Goal: Task Accomplishment & Management: Use online tool/utility

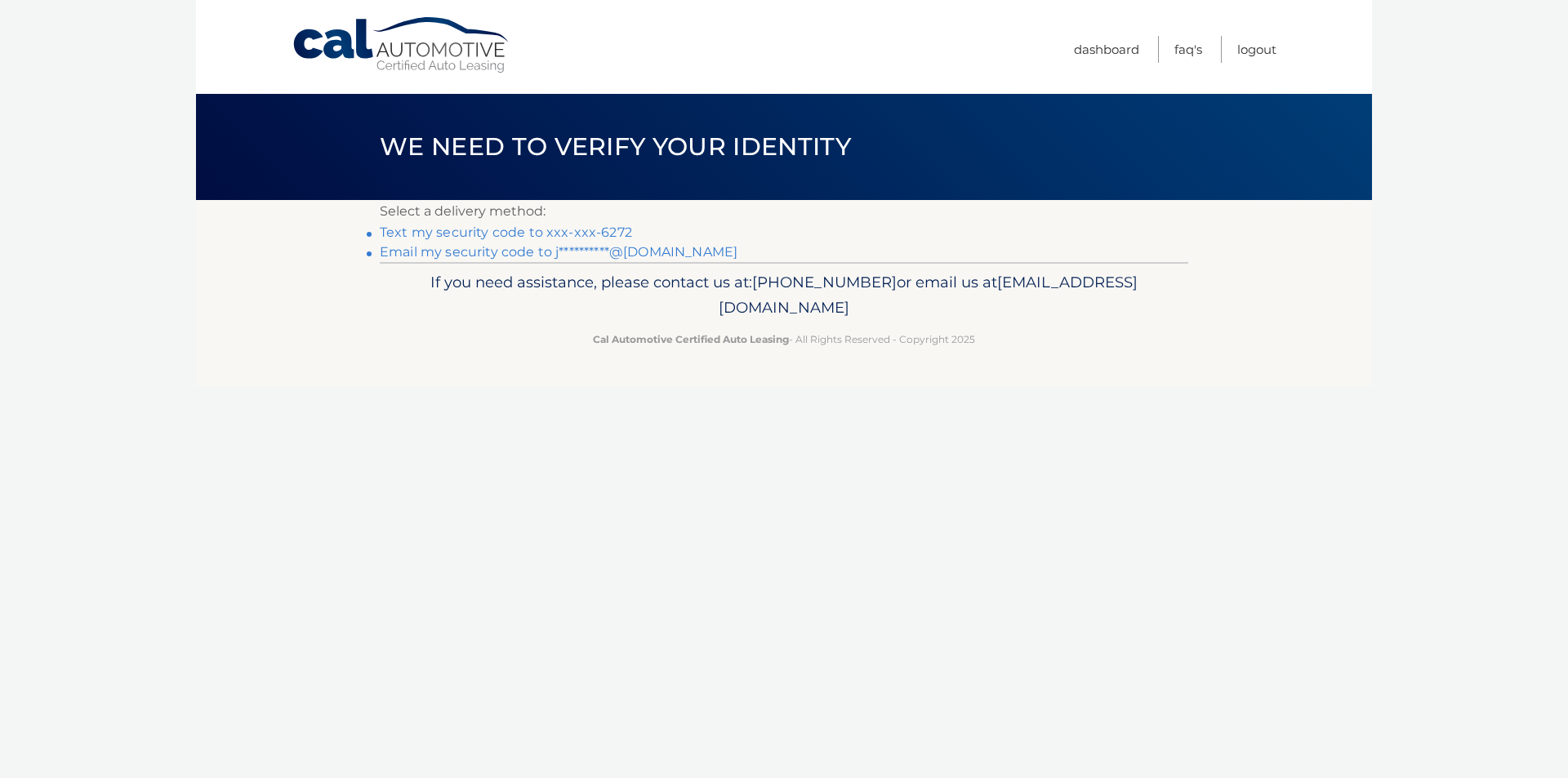
click at [550, 230] on link "Text my security code to xxx-xxx-6272" at bounding box center [506, 231] width 252 height 15
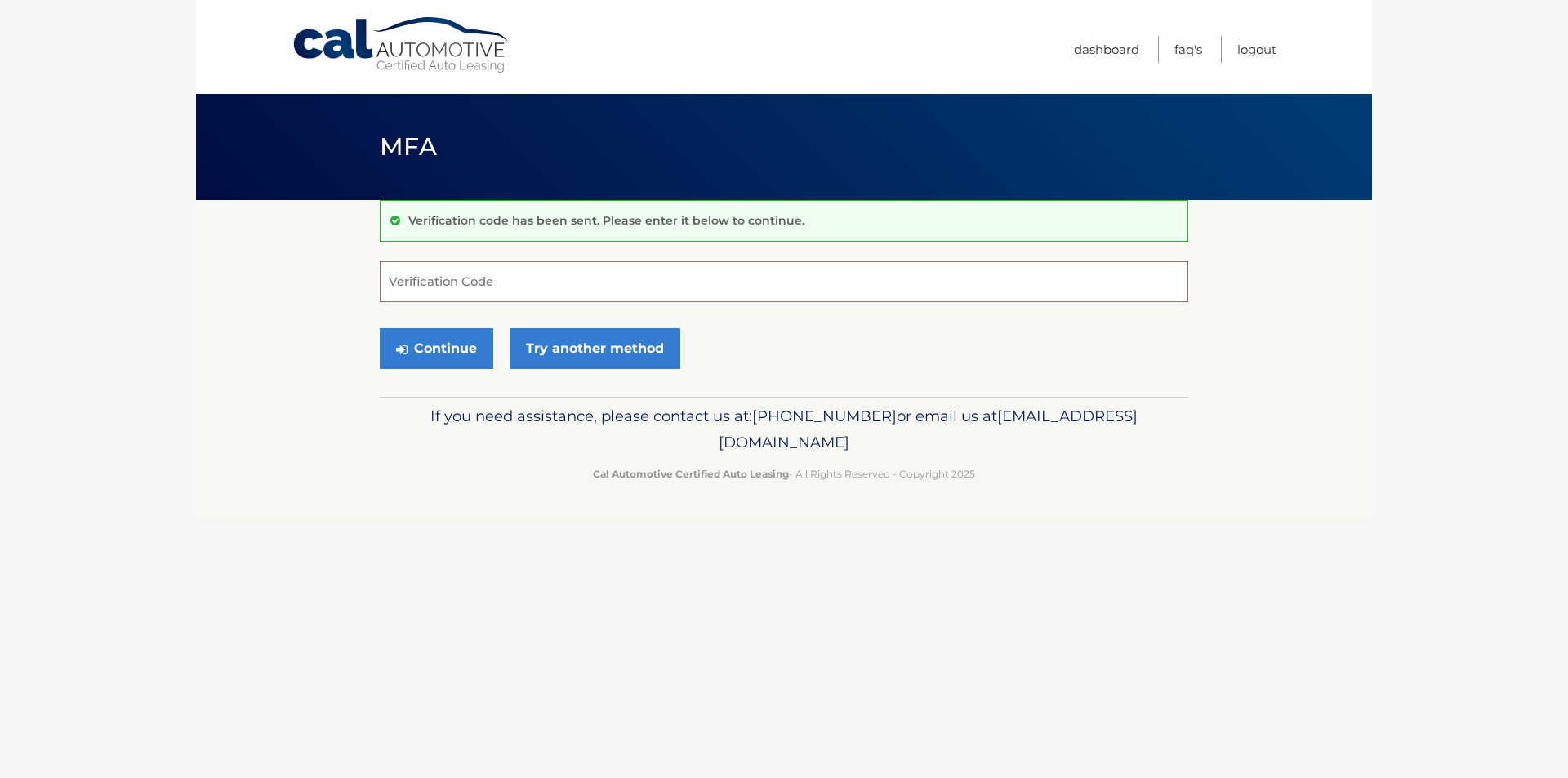
click at [536, 270] on input "Verification Code" at bounding box center [784, 281] width 809 height 41
type input "249165"
click at [435, 355] on button "Continue" at bounding box center [436, 348] width 113 height 41
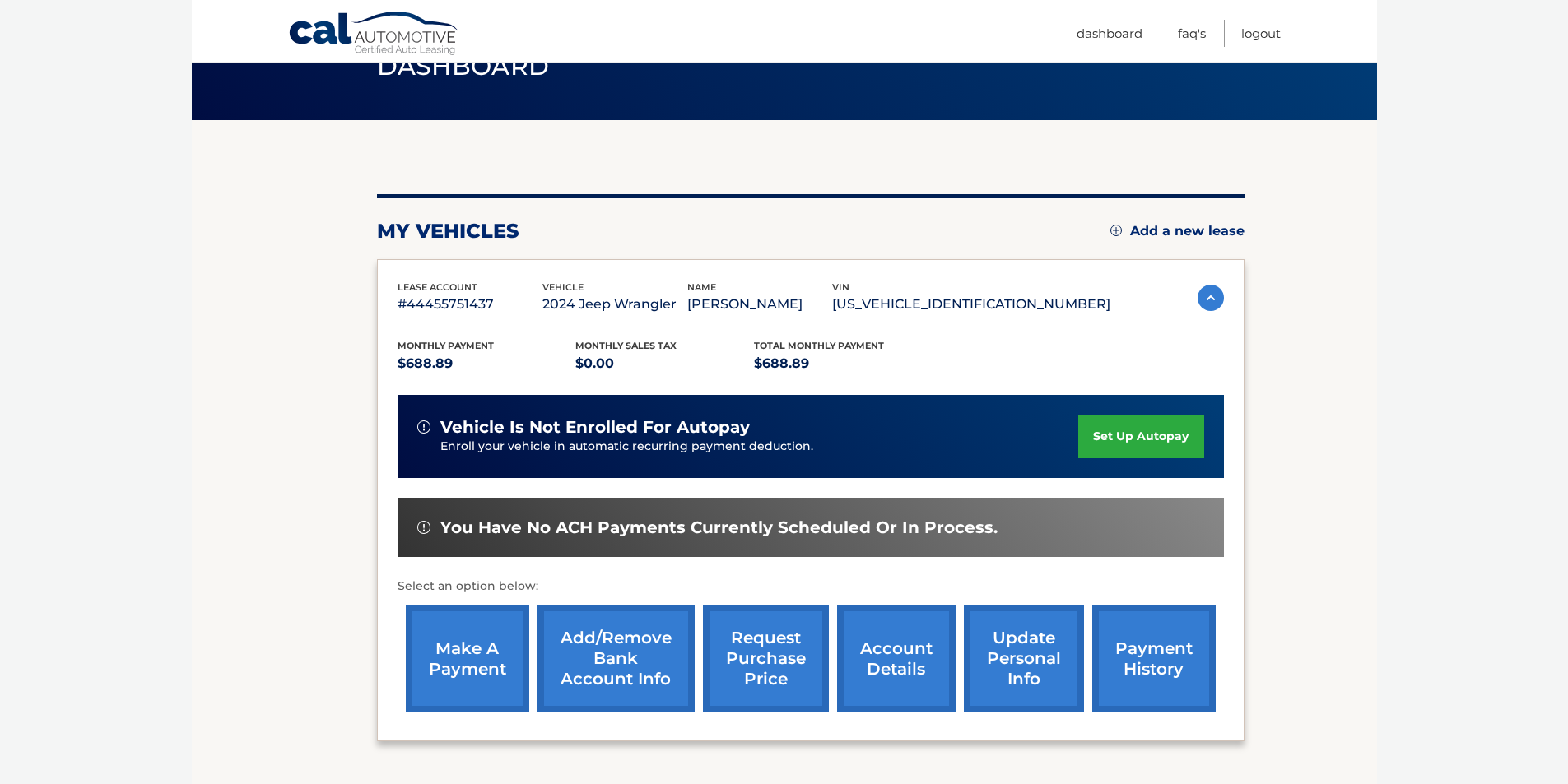
scroll to position [82, 0]
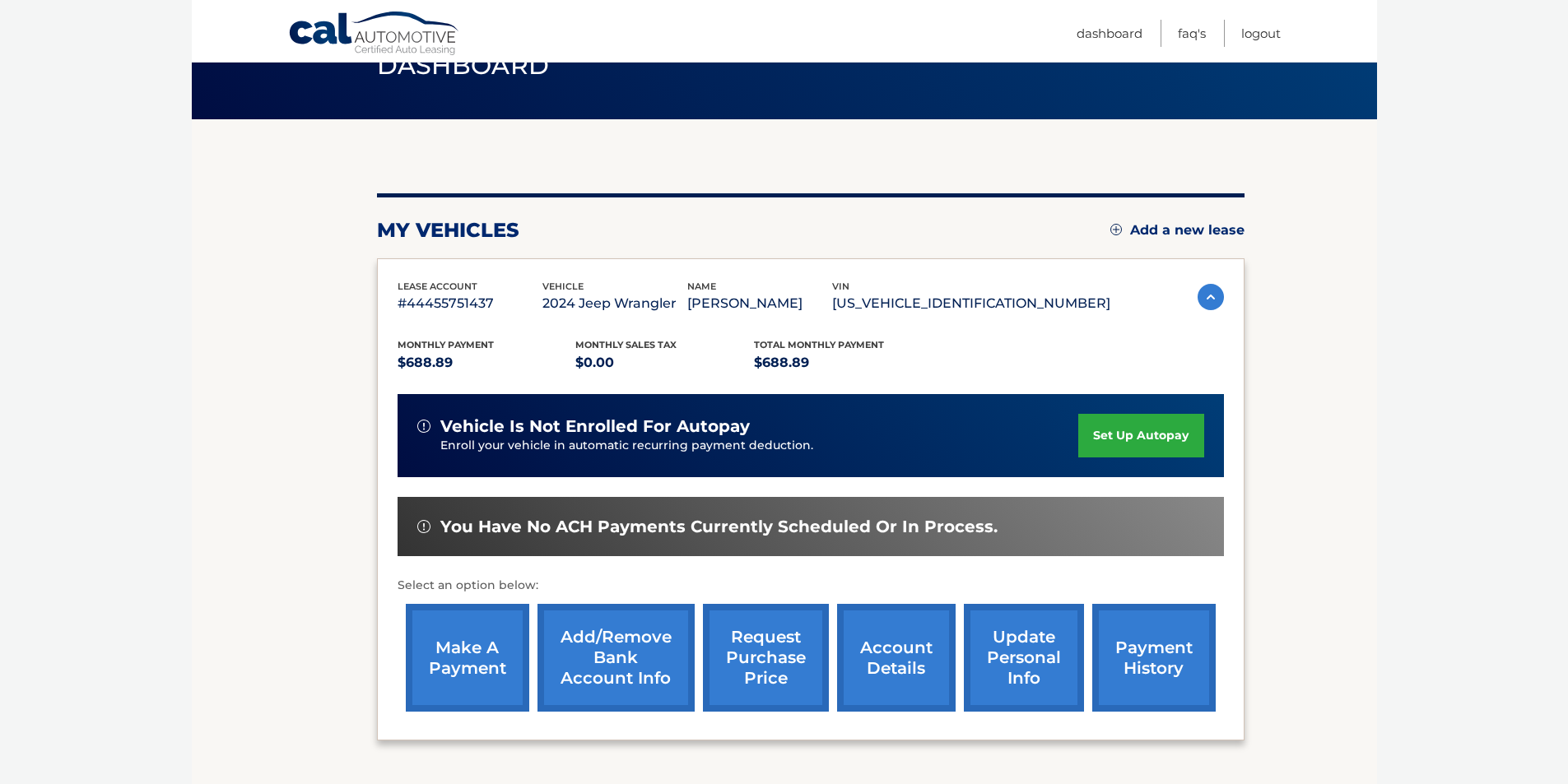
click at [465, 660] on link "make a payment" at bounding box center [467, 658] width 123 height 108
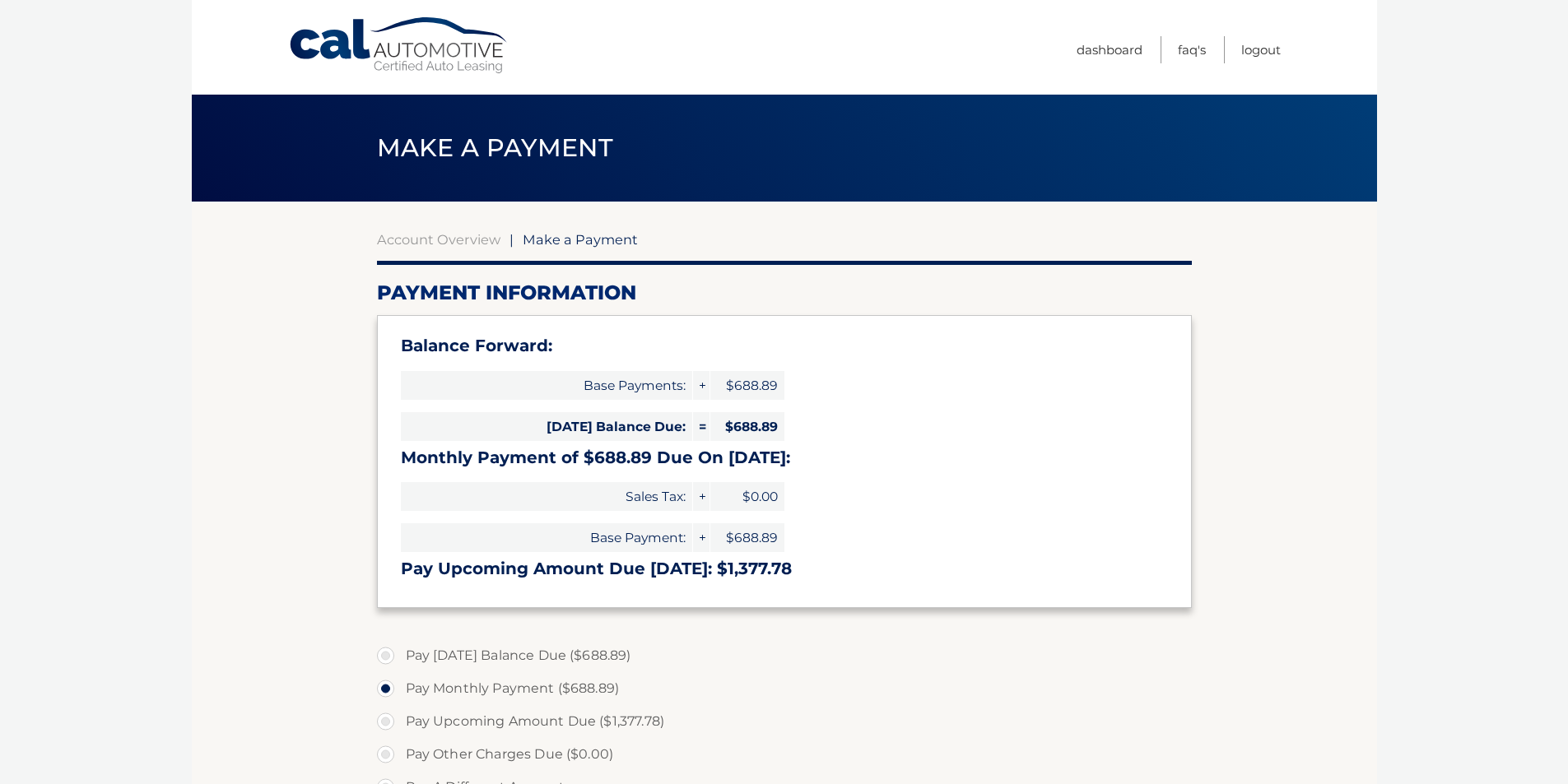
select select "NDIyYjJjYjMtNDU3ZS00Y2E4LTk5NzctYWQ1N2I5MjA3OWMx"
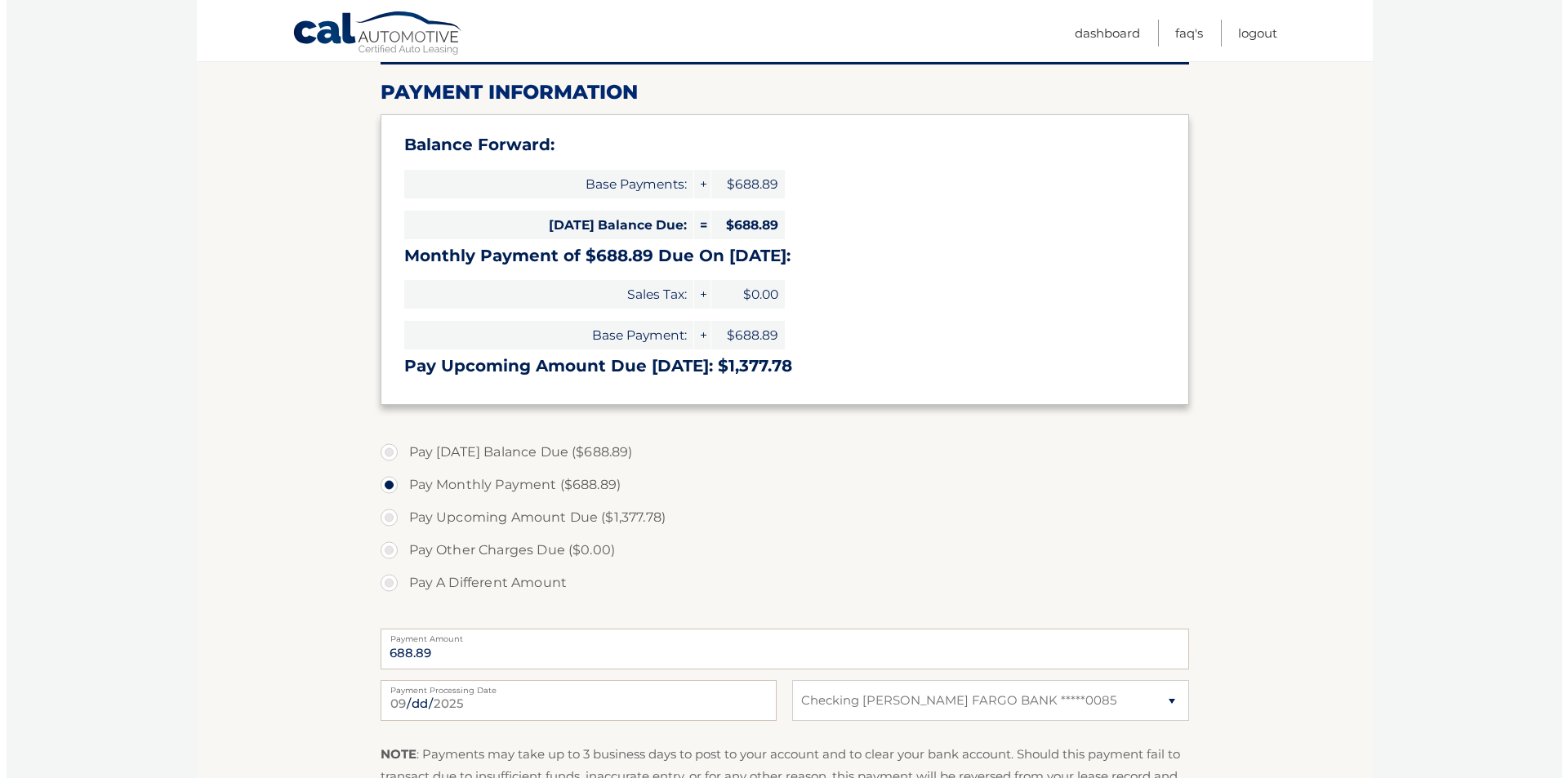
scroll to position [408, 0]
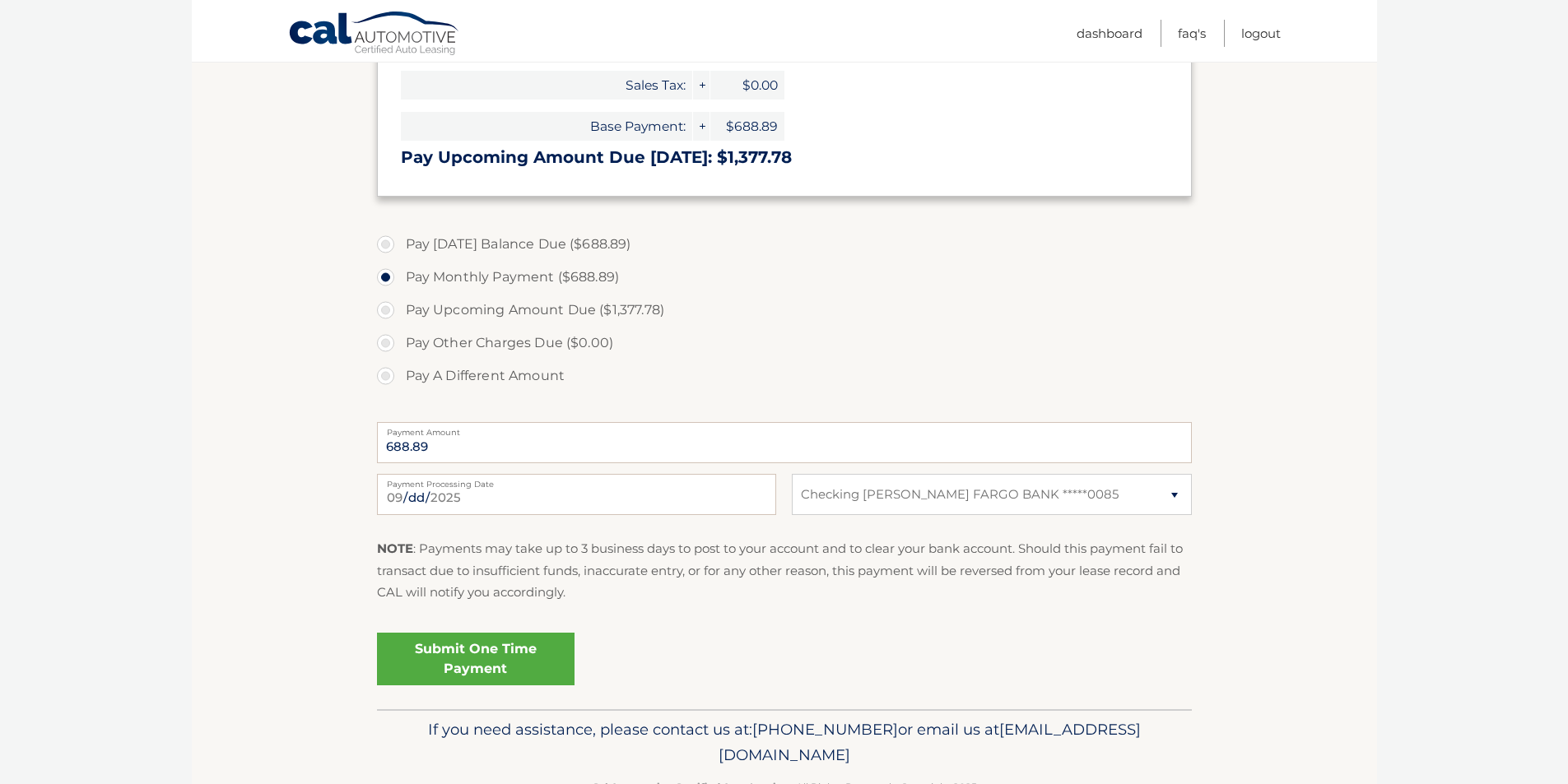
click at [485, 659] on link "Submit One Time Payment" at bounding box center [476, 659] width 197 height 52
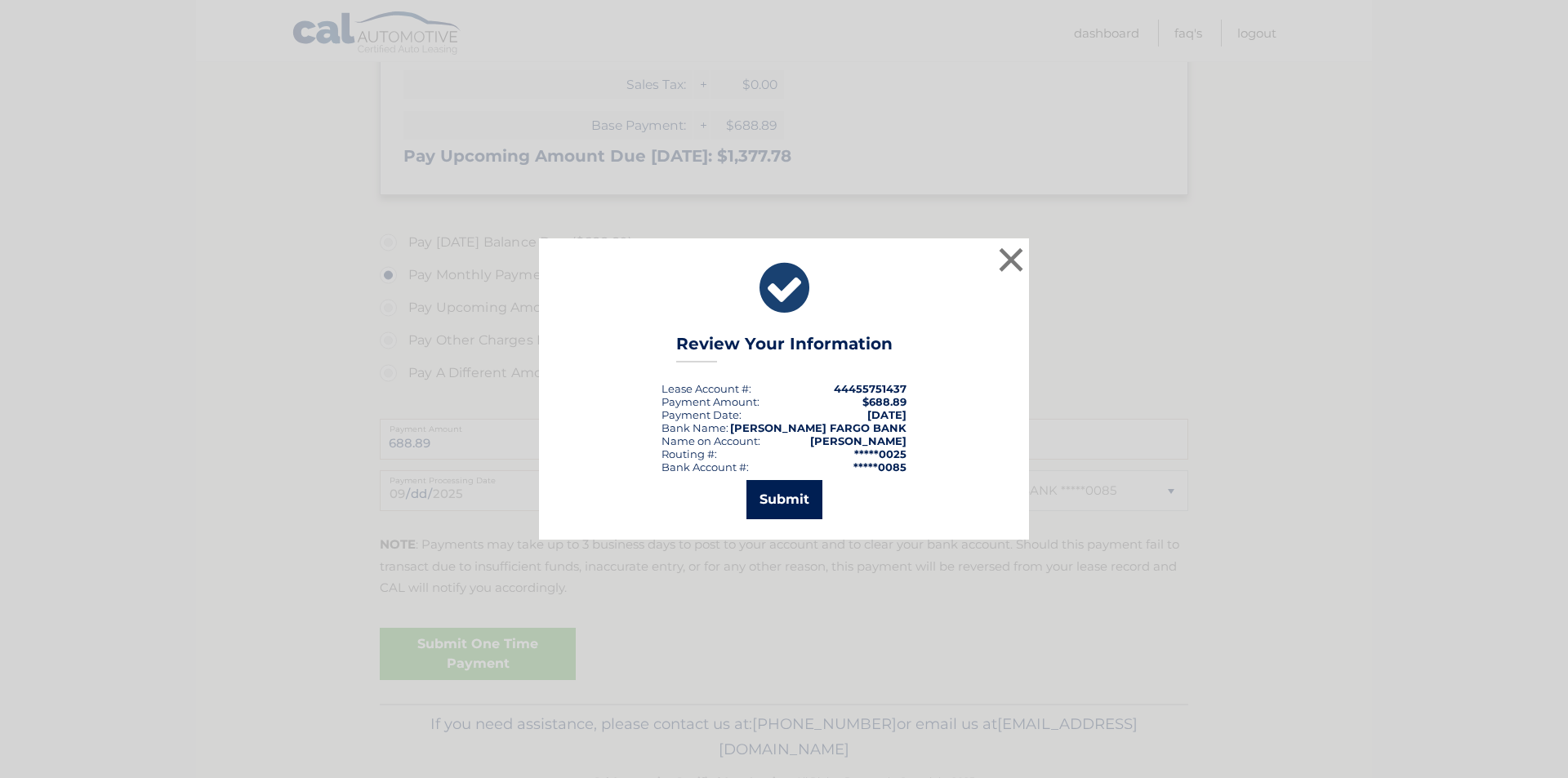
click at [766, 505] on button "Submit" at bounding box center [784, 499] width 76 height 39
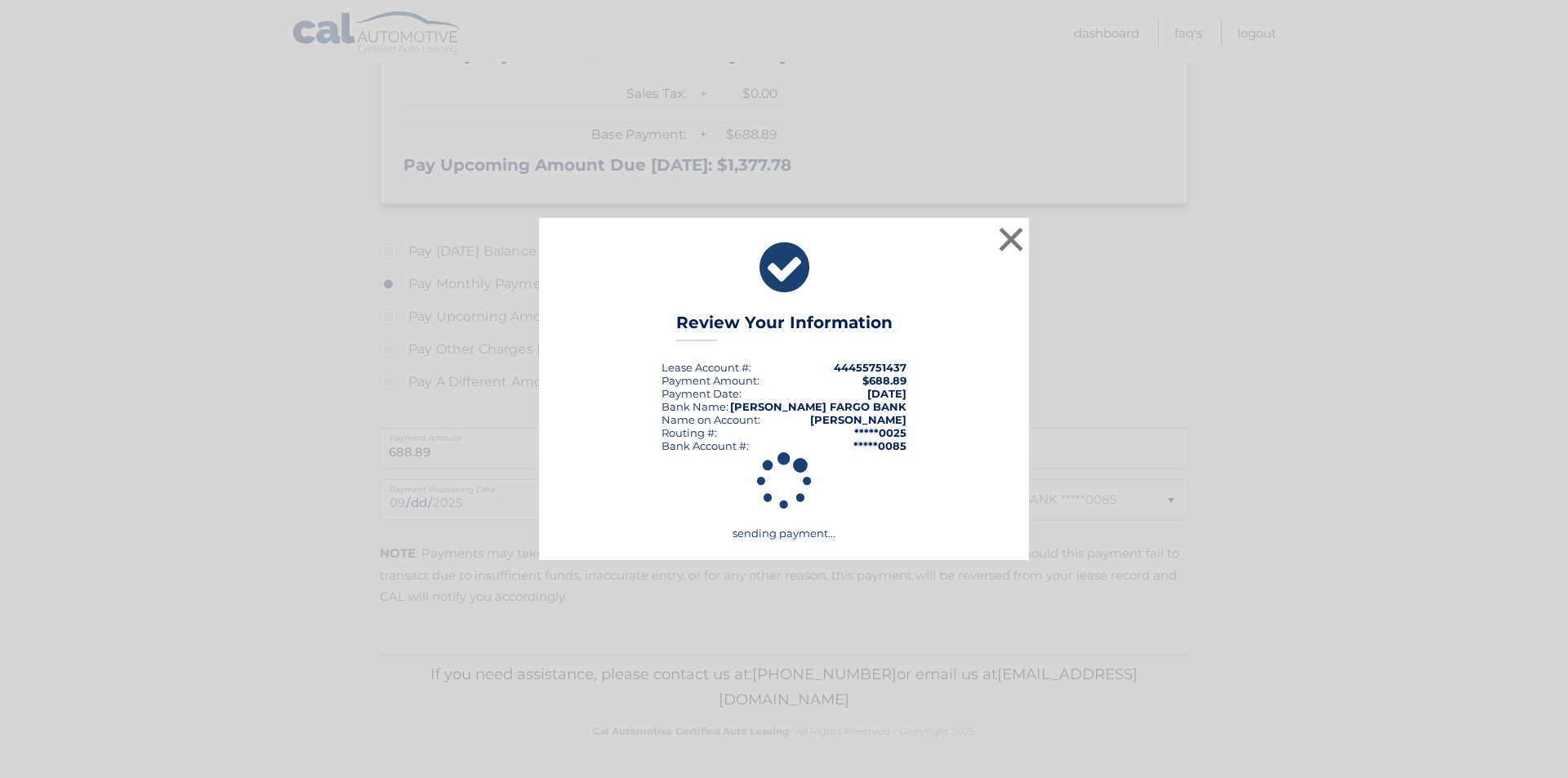
scroll to position [399, 0]
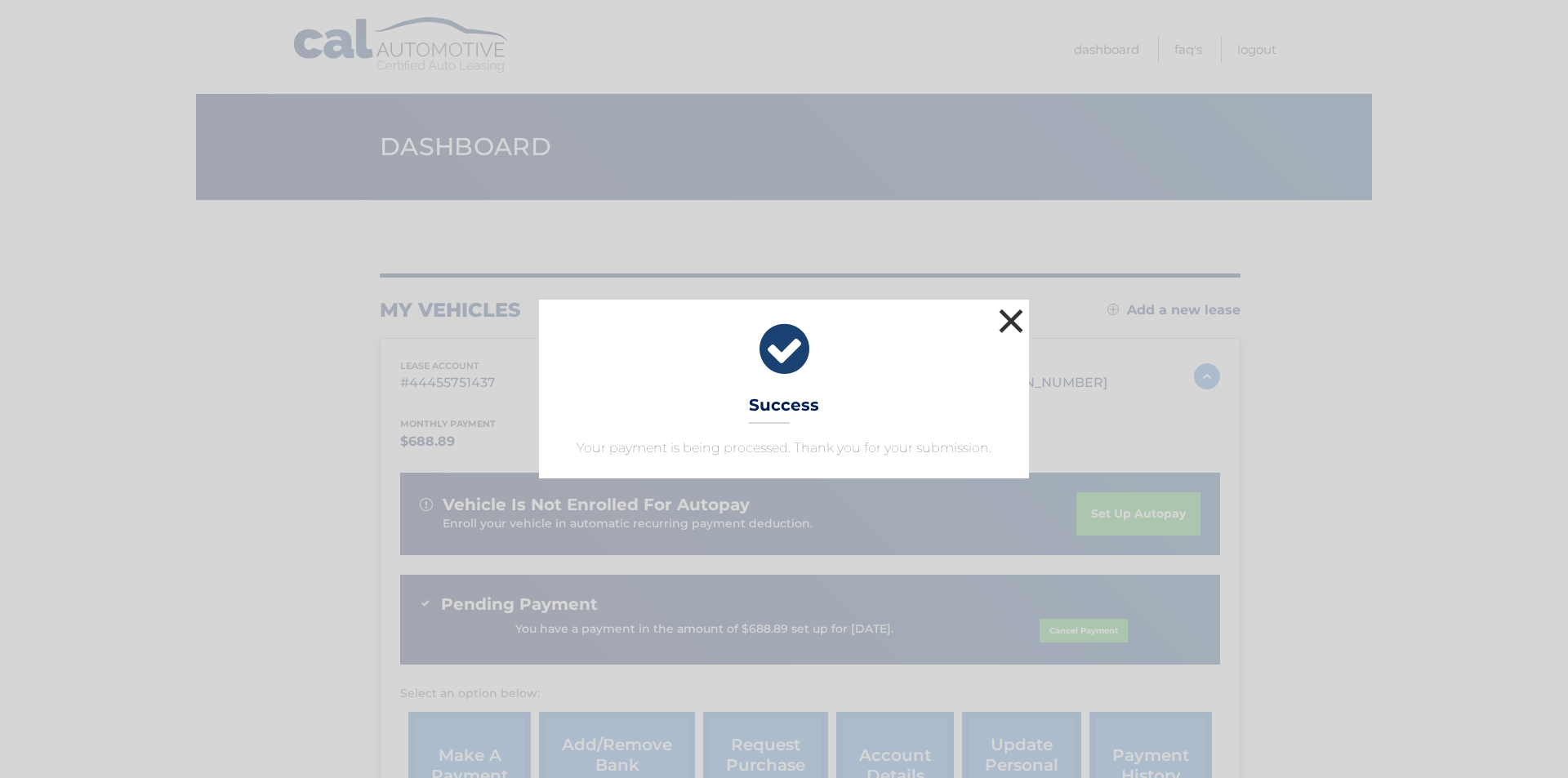
click at [1011, 320] on button "×" at bounding box center [1010, 321] width 33 height 33
